Goal: Information Seeking & Learning: Learn about a topic

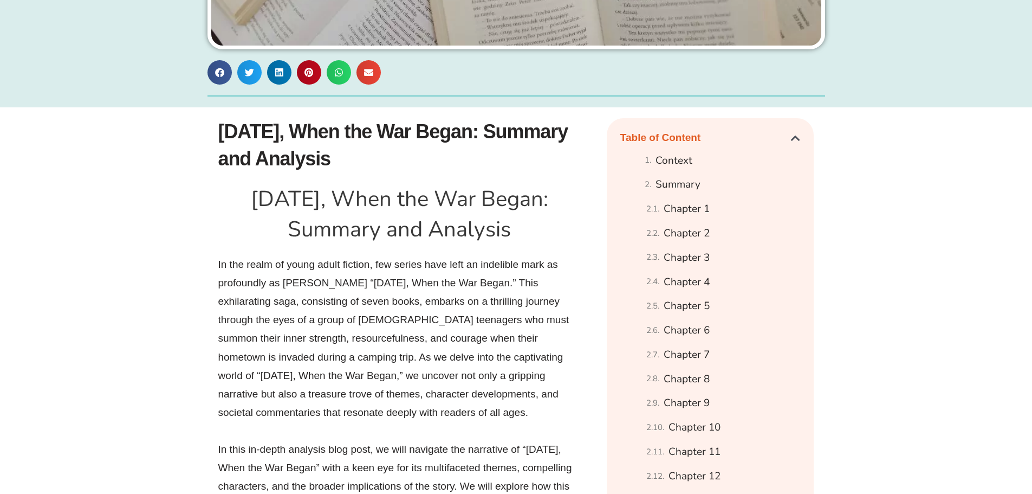
scroll to position [596, 0]
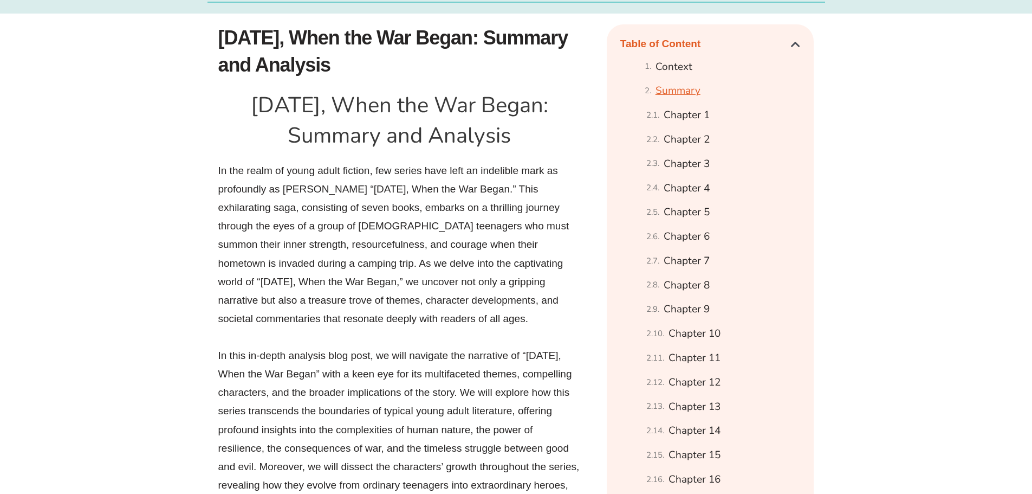
click at [661, 100] on link "Summary" at bounding box center [678, 90] width 45 height 19
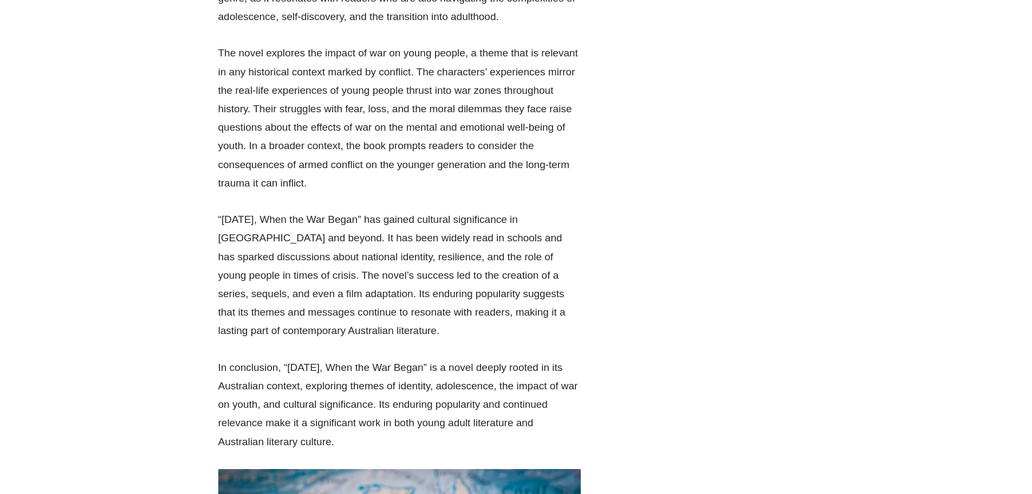
scroll to position [1806, 0]
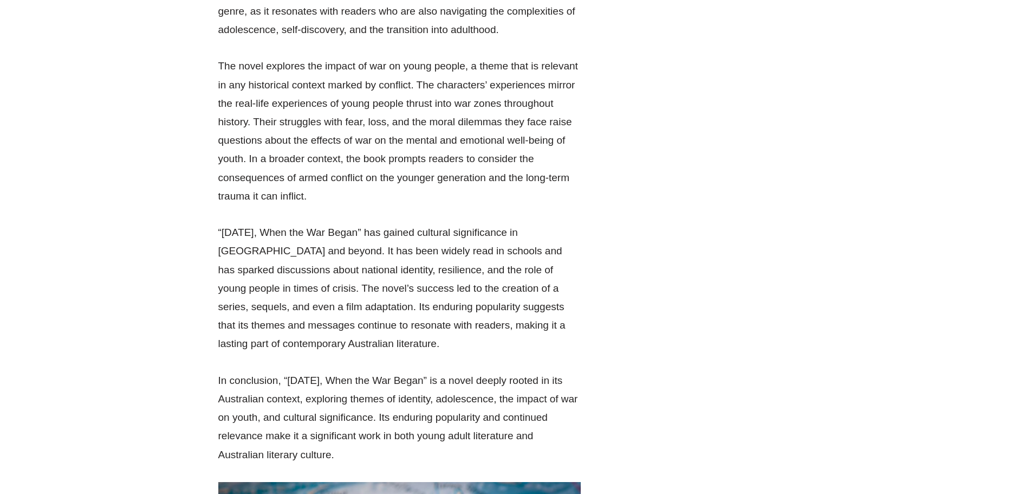
click at [255, 101] on p "The novel explores the impact of war on young people, a theme that is relevant …" at bounding box center [399, 131] width 363 height 148
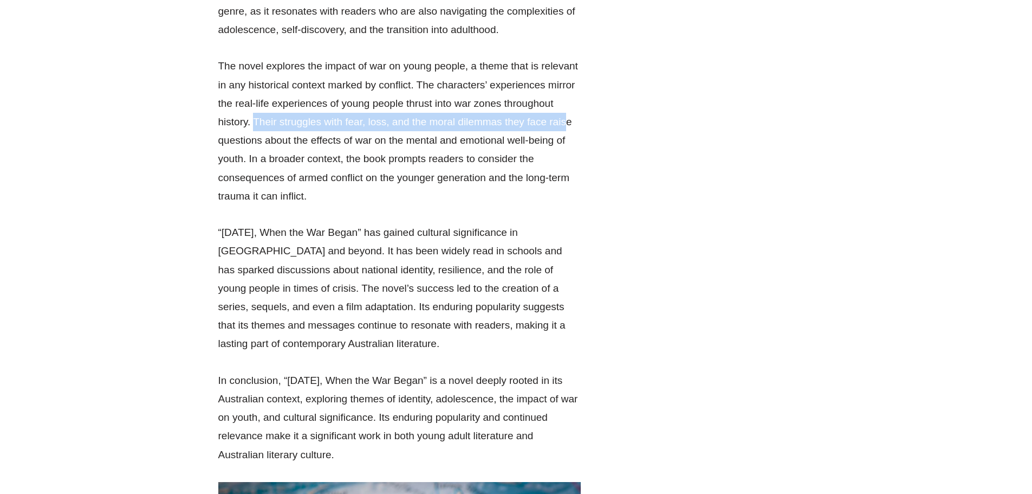
drag, startPoint x: 254, startPoint y: 107, endPoint x: 566, endPoint y: 115, distance: 312.2
click at [566, 115] on p "The novel explores the impact of war on young people, a theme that is relevant …" at bounding box center [399, 131] width 363 height 148
drag, startPoint x: 275, startPoint y: 118, endPoint x: 269, endPoint y: 112, distance: 8.4
click at [275, 118] on p "The novel explores the impact of war on young people, a theme that is relevant …" at bounding box center [399, 131] width 363 height 148
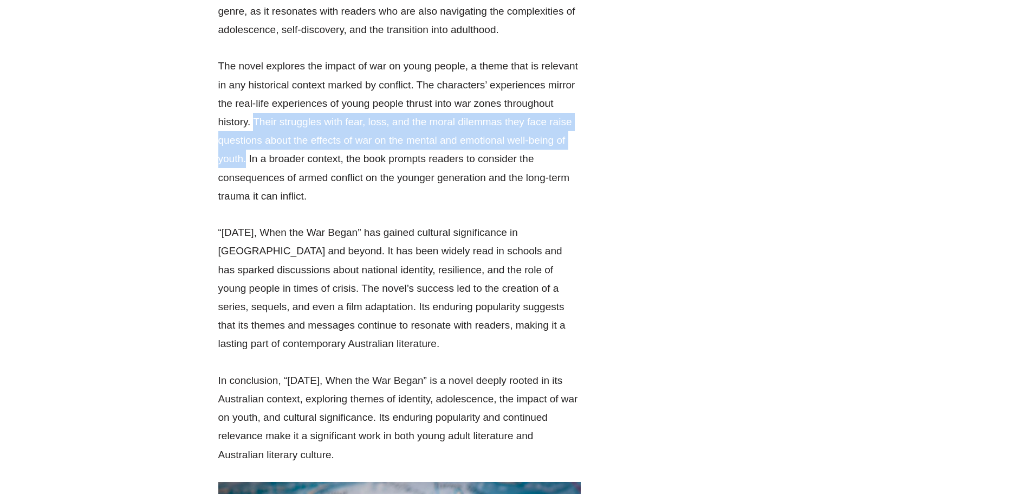
drag, startPoint x: 256, startPoint y: 106, endPoint x: 245, endPoint y: 147, distance: 42.6
click at [245, 147] on p "The novel explores the impact of war on young people, a theme that is relevant …" at bounding box center [399, 131] width 363 height 148
copy p "Their struggles with fear, loss, and the moral dilemmas they face raise questio…"
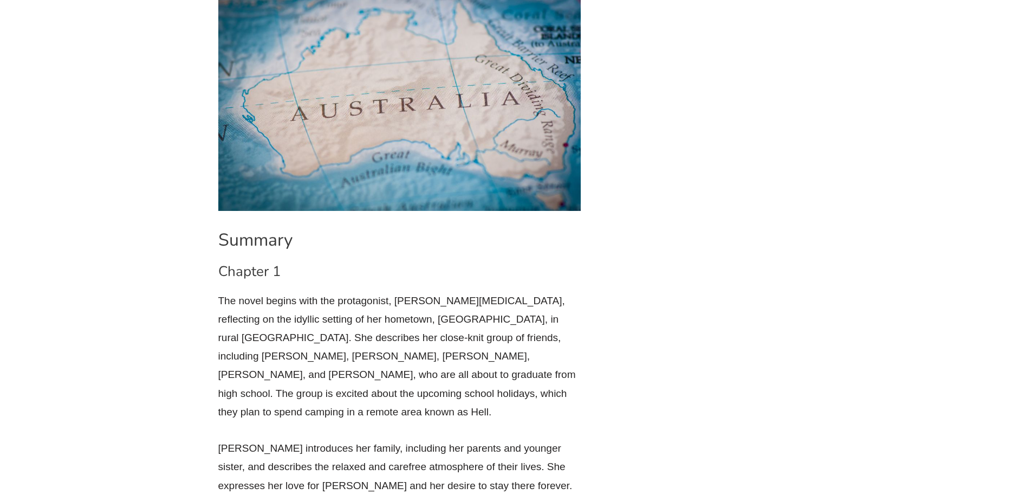
scroll to position [2293, 0]
